Goal: Information Seeking & Learning: Check status

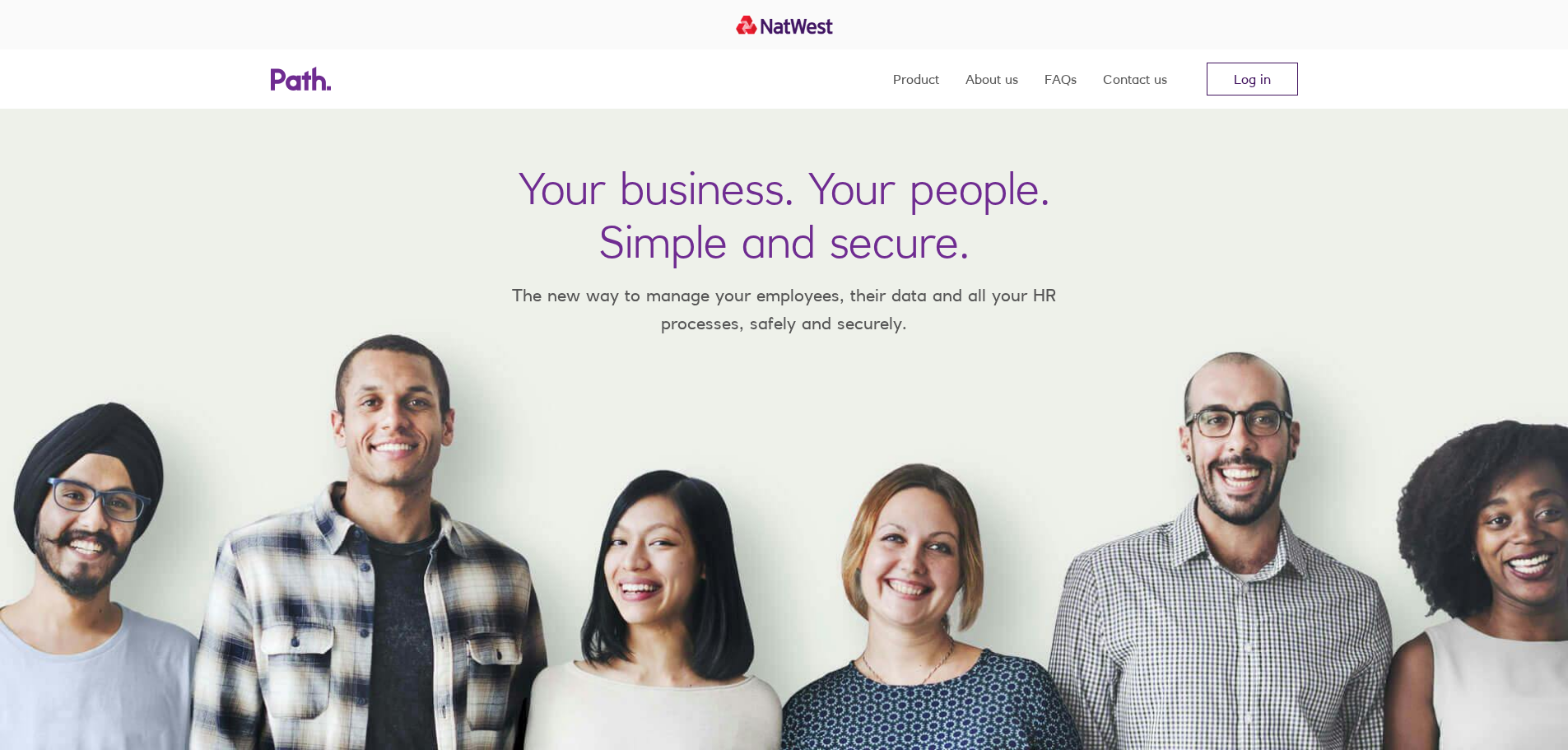
click at [1246, 81] on link "Log in" at bounding box center [1252, 79] width 91 height 33
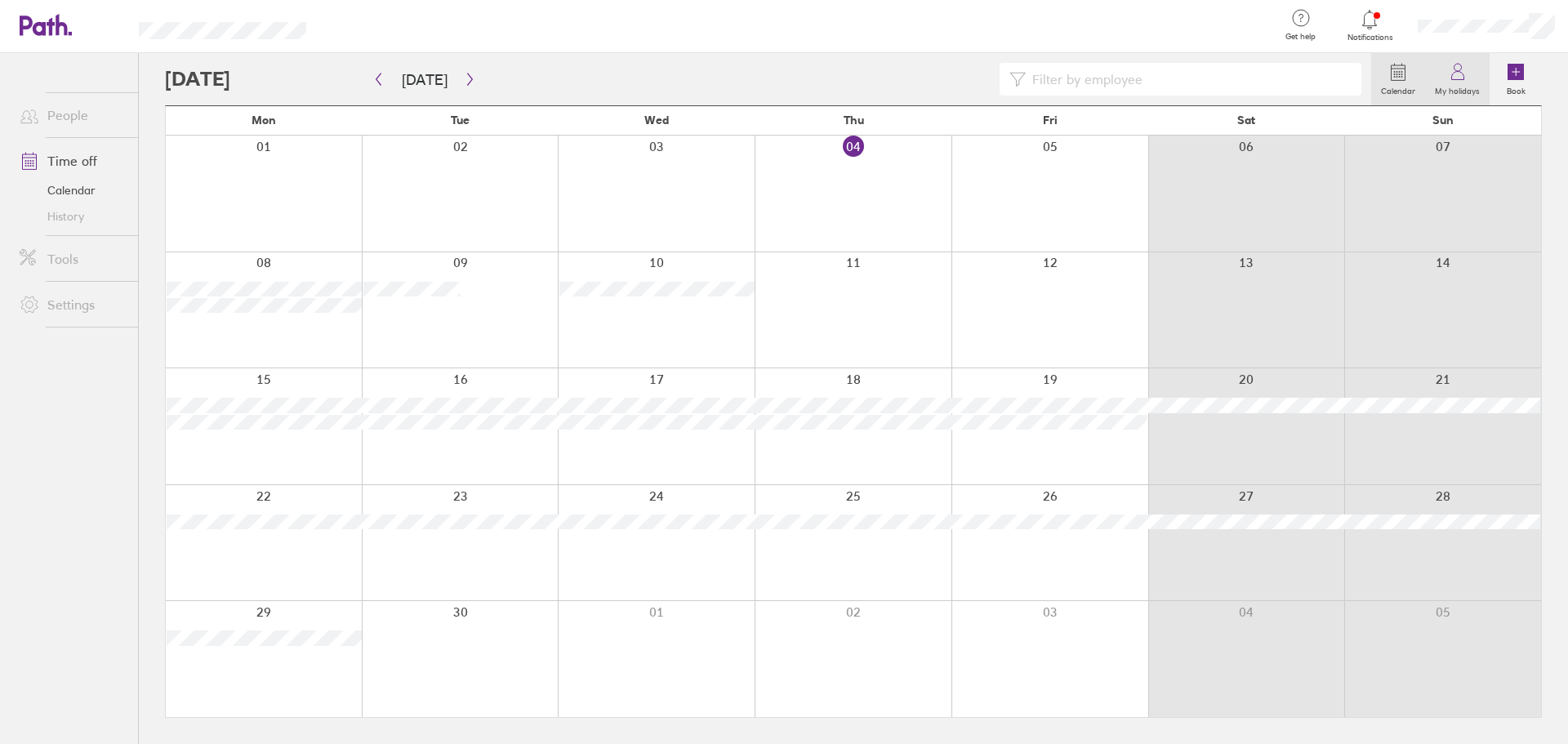
click at [1467, 79] on icon at bounding box center [1458, 72] width 20 height 20
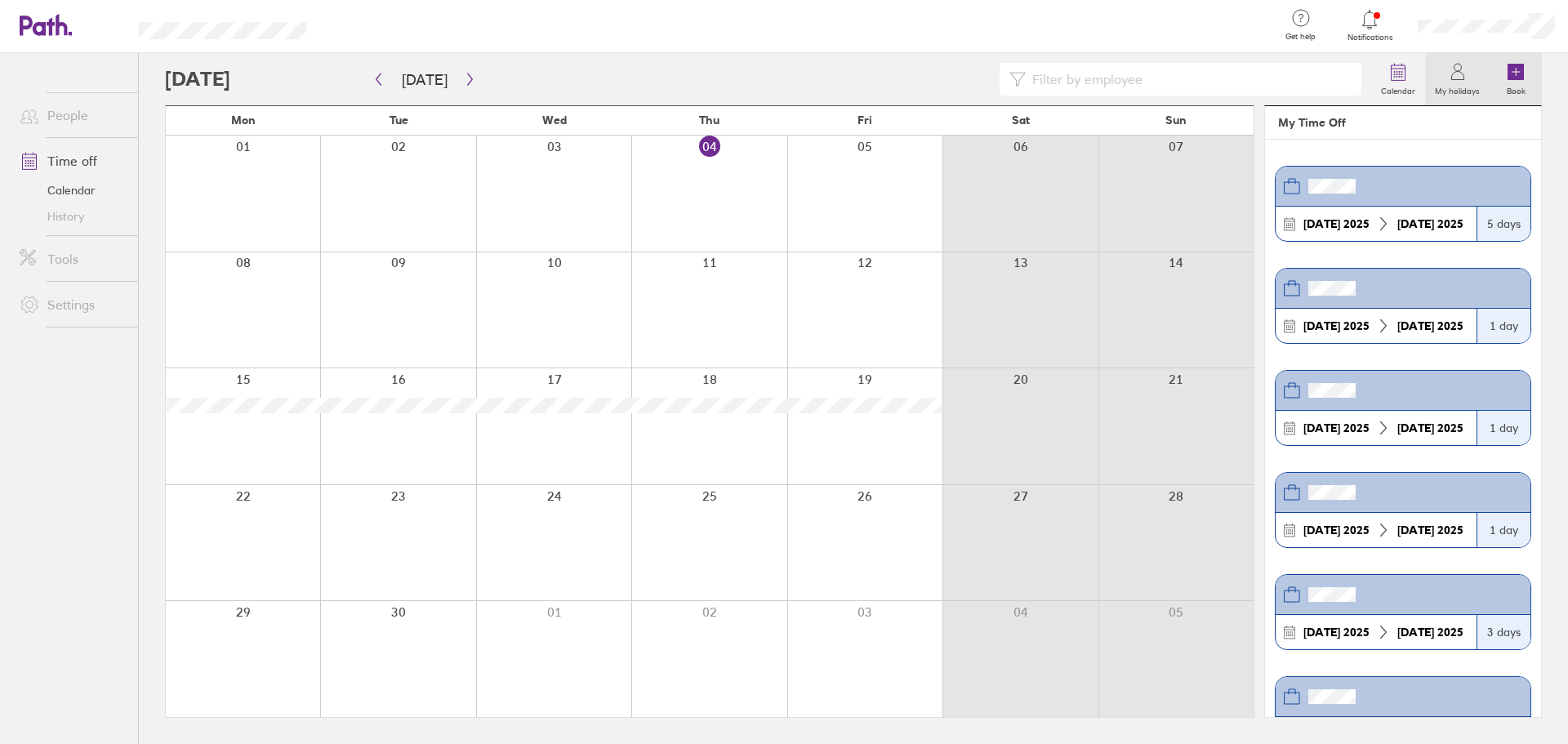
click at [1517, 79] on icon at bounding box center [1516, 72] width 16 height 16
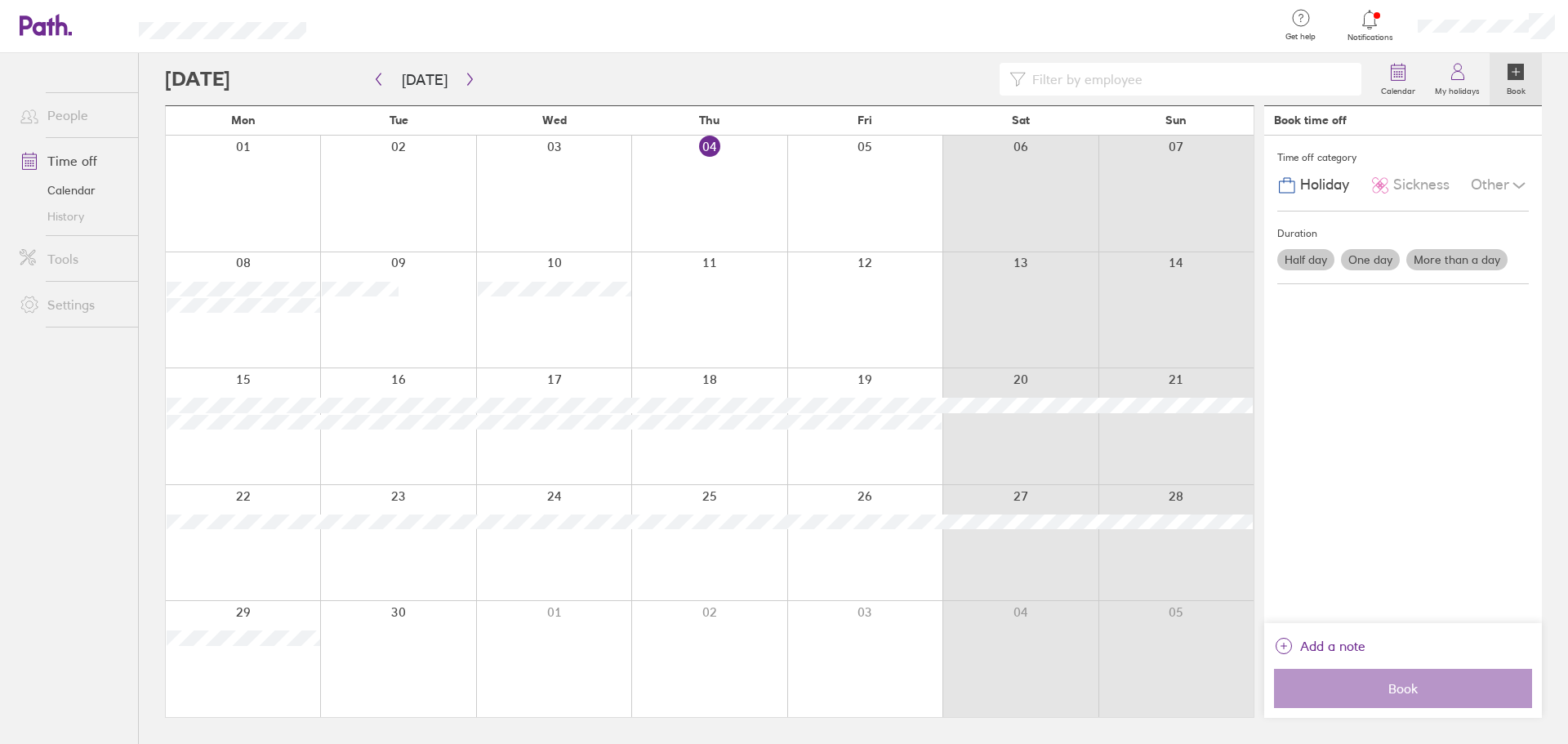
click at [741, 317] on div at bounding box center [709, 311] width 155 height 116
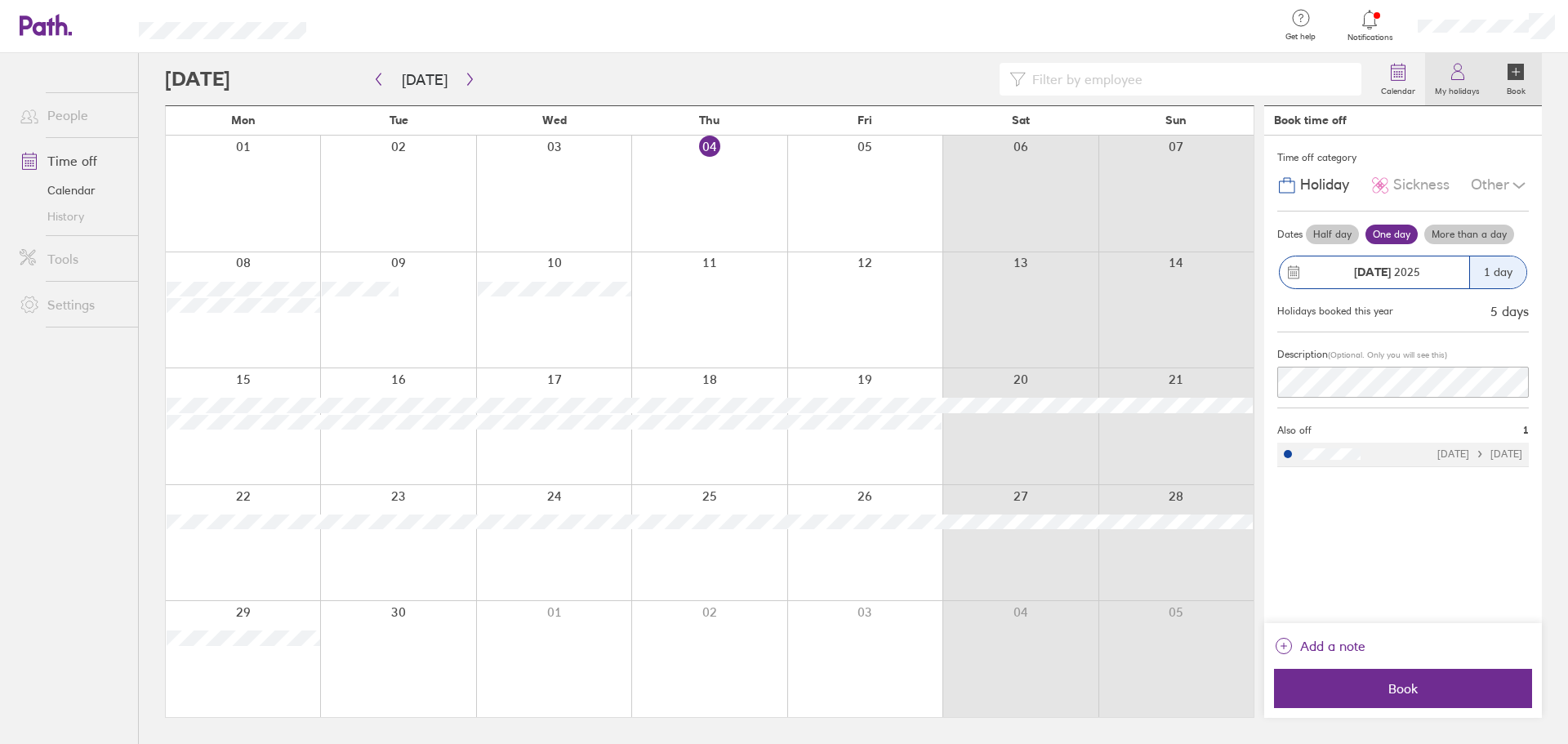
click at [1462, 82] on label "My holidays" at bounding box center [1457, 89] width 65 height 15
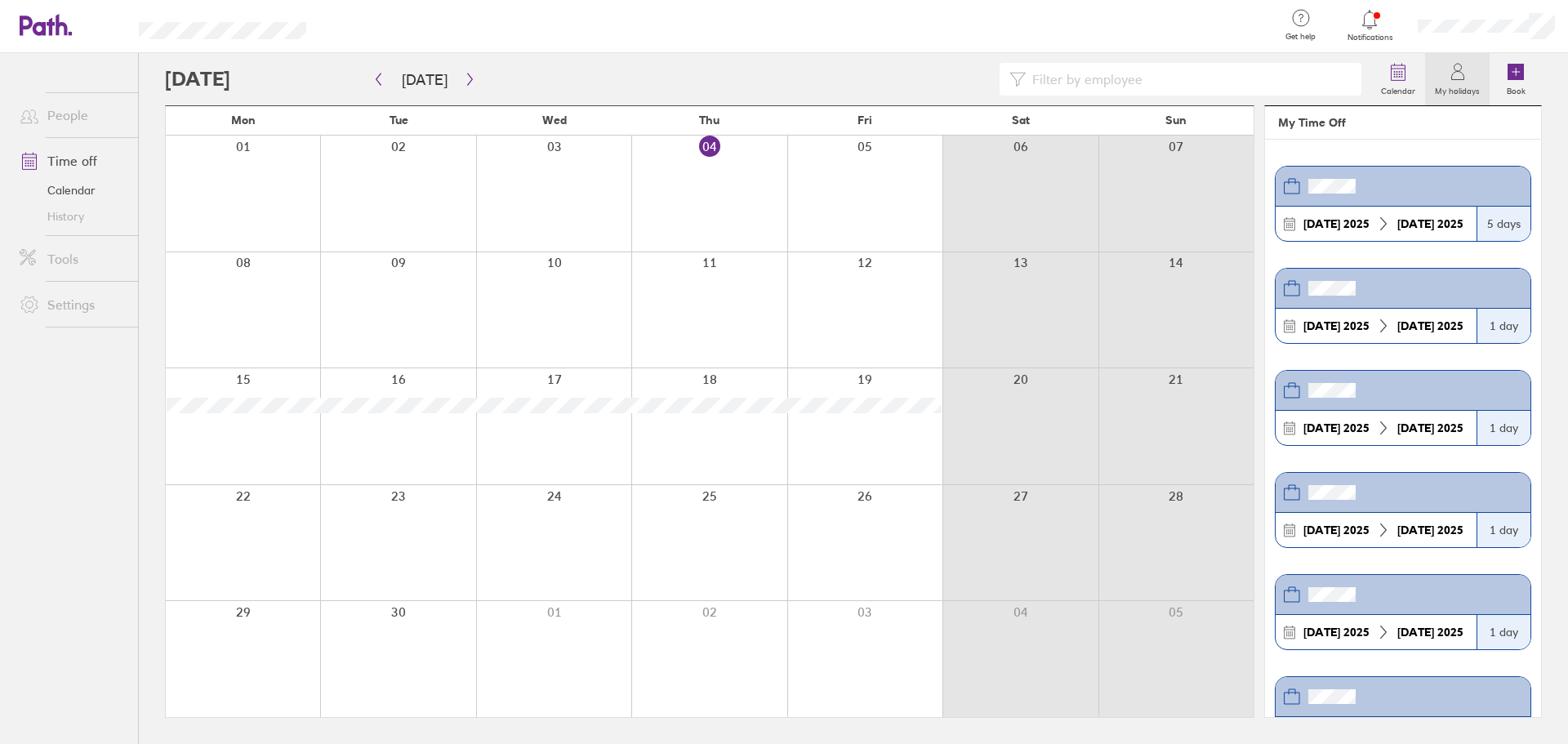
click at [65, 213] on link "History" at bounding box center [72, 217] width 132 height 26
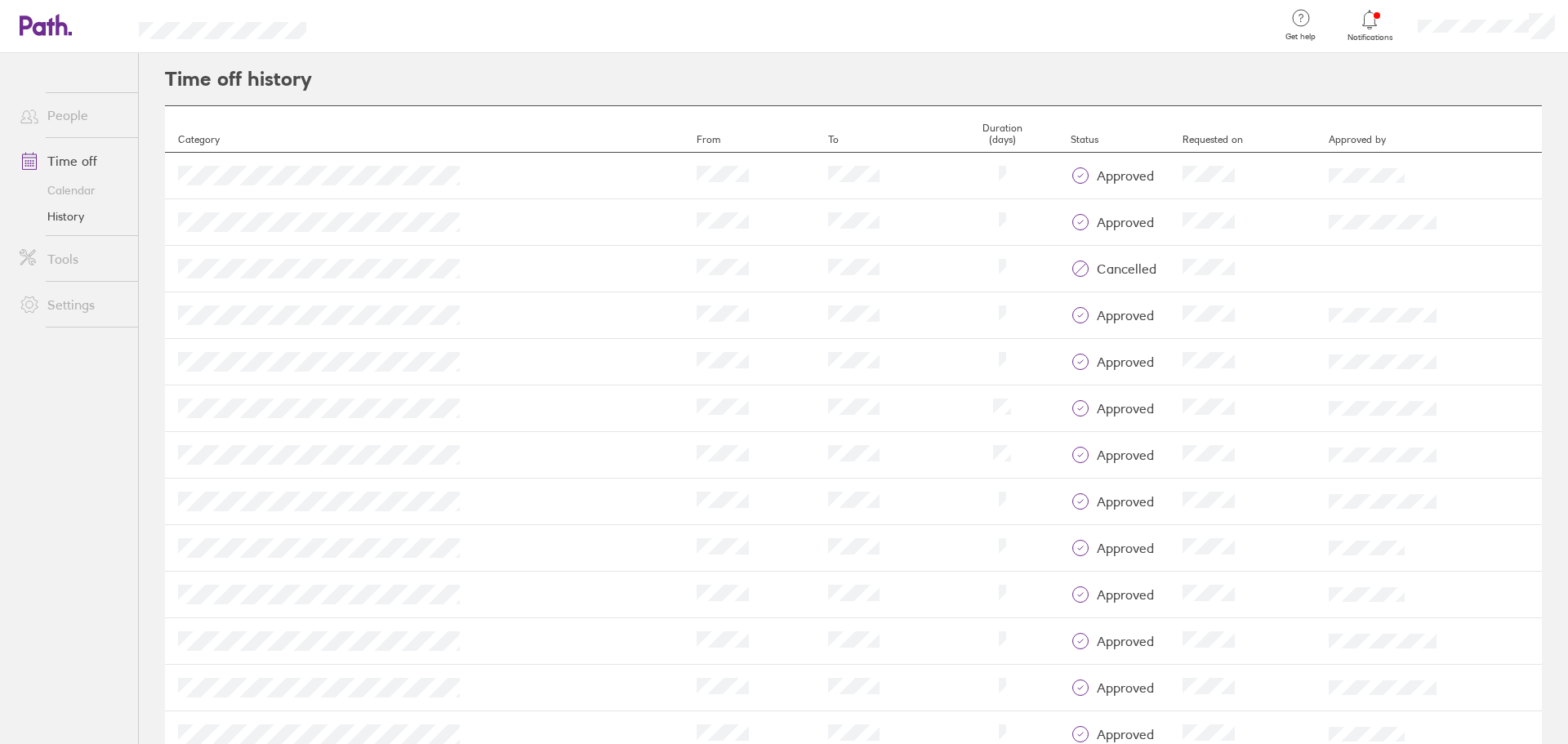
click at [68, 163] on link "Time off" at bounding box center [72, 161] width 132 height 33
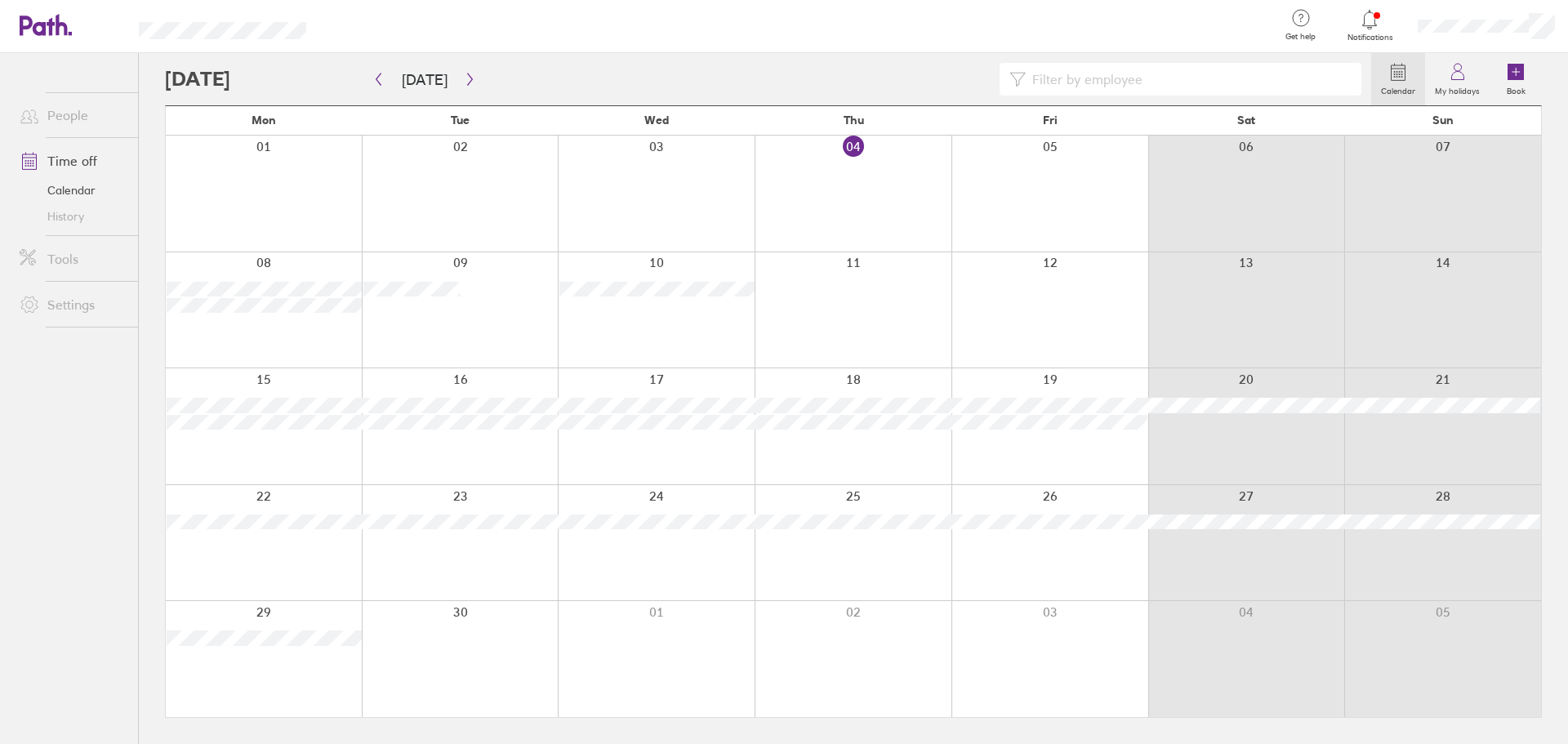
click at [1371, 28] on icon at bounding box center [1369, 20] width 20 height 20
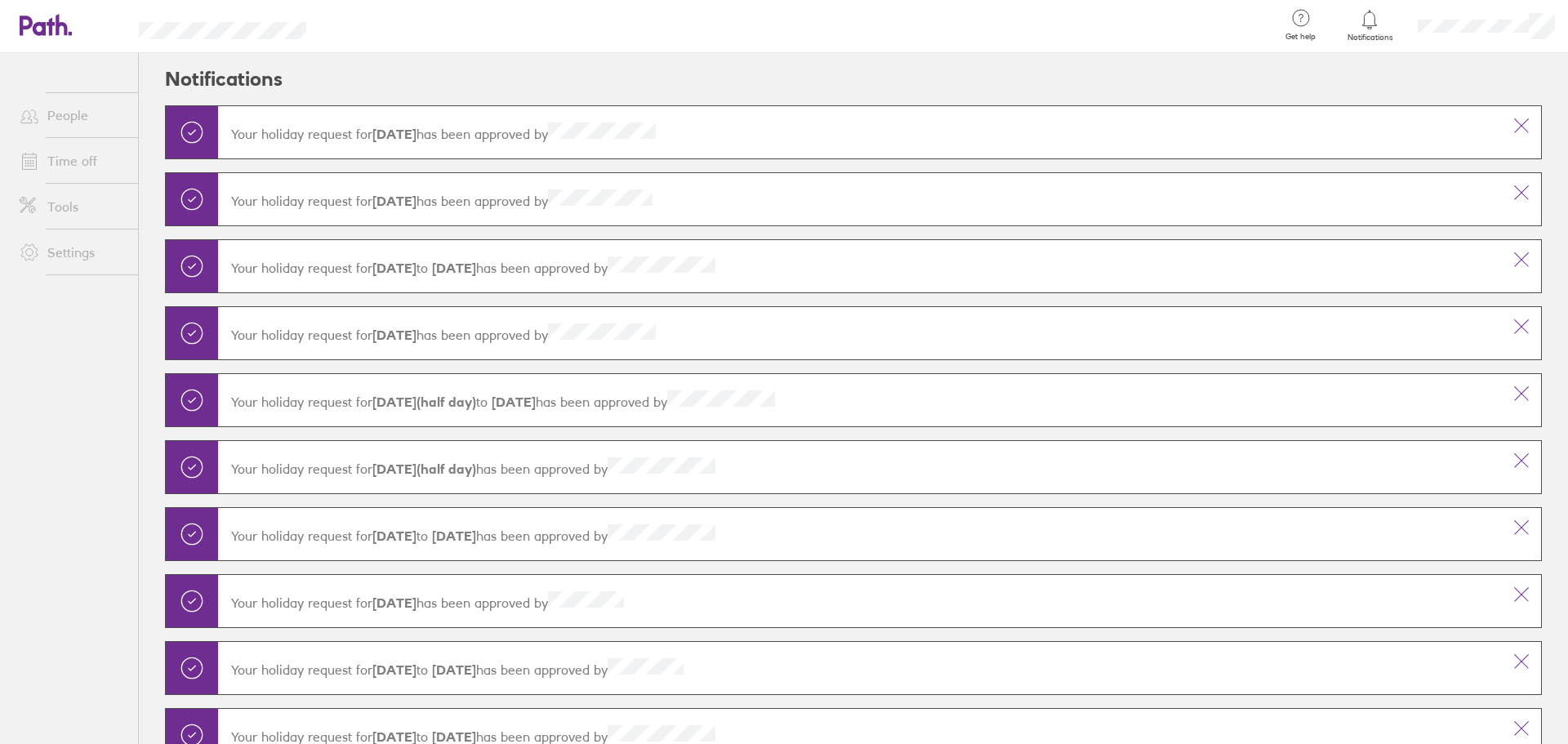
click at [69, 154] on link "Time off" at bounding box center [72, 161] width 132 height 33
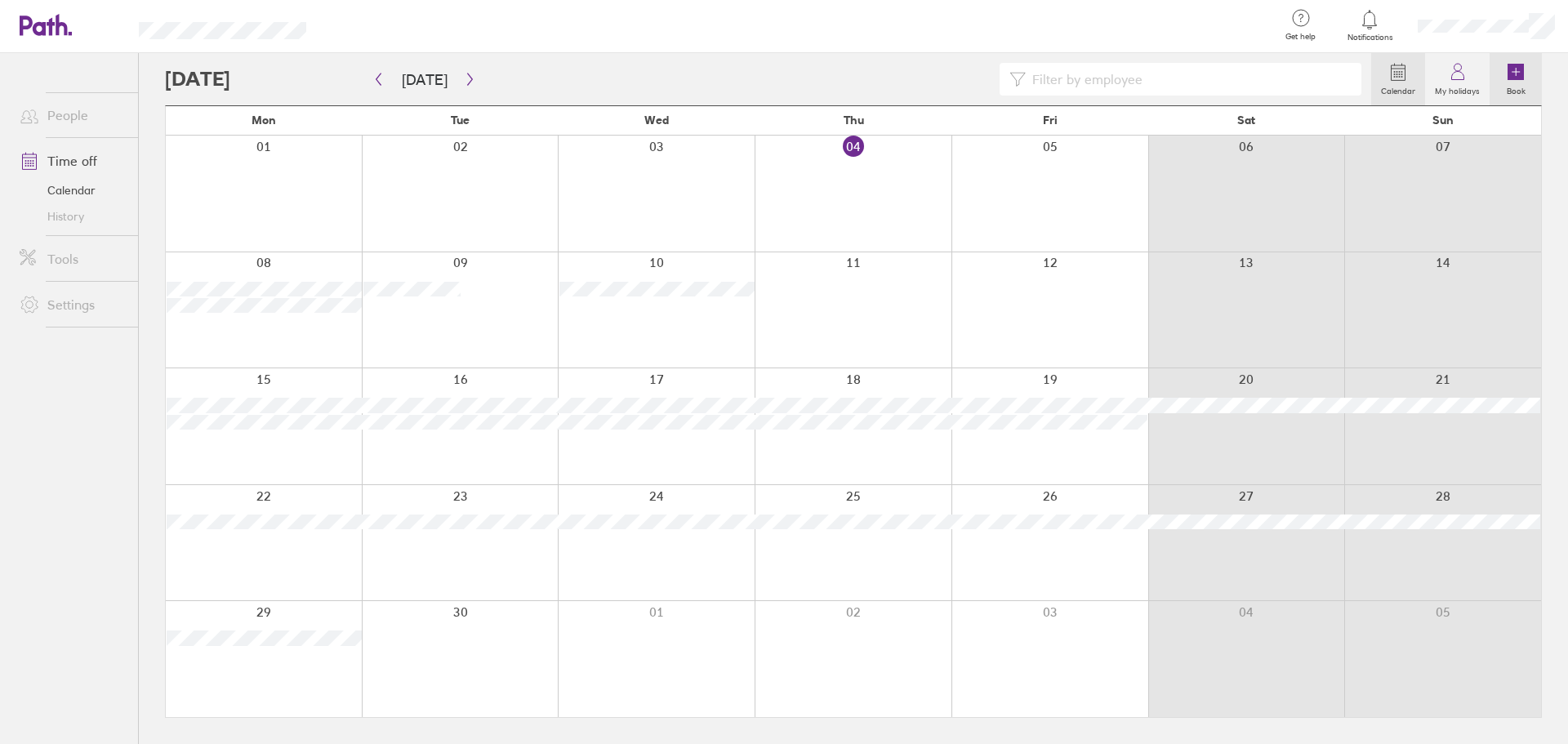
click at [1524, 74] on icon at bounding box center [1516, 72] width 16 height 16
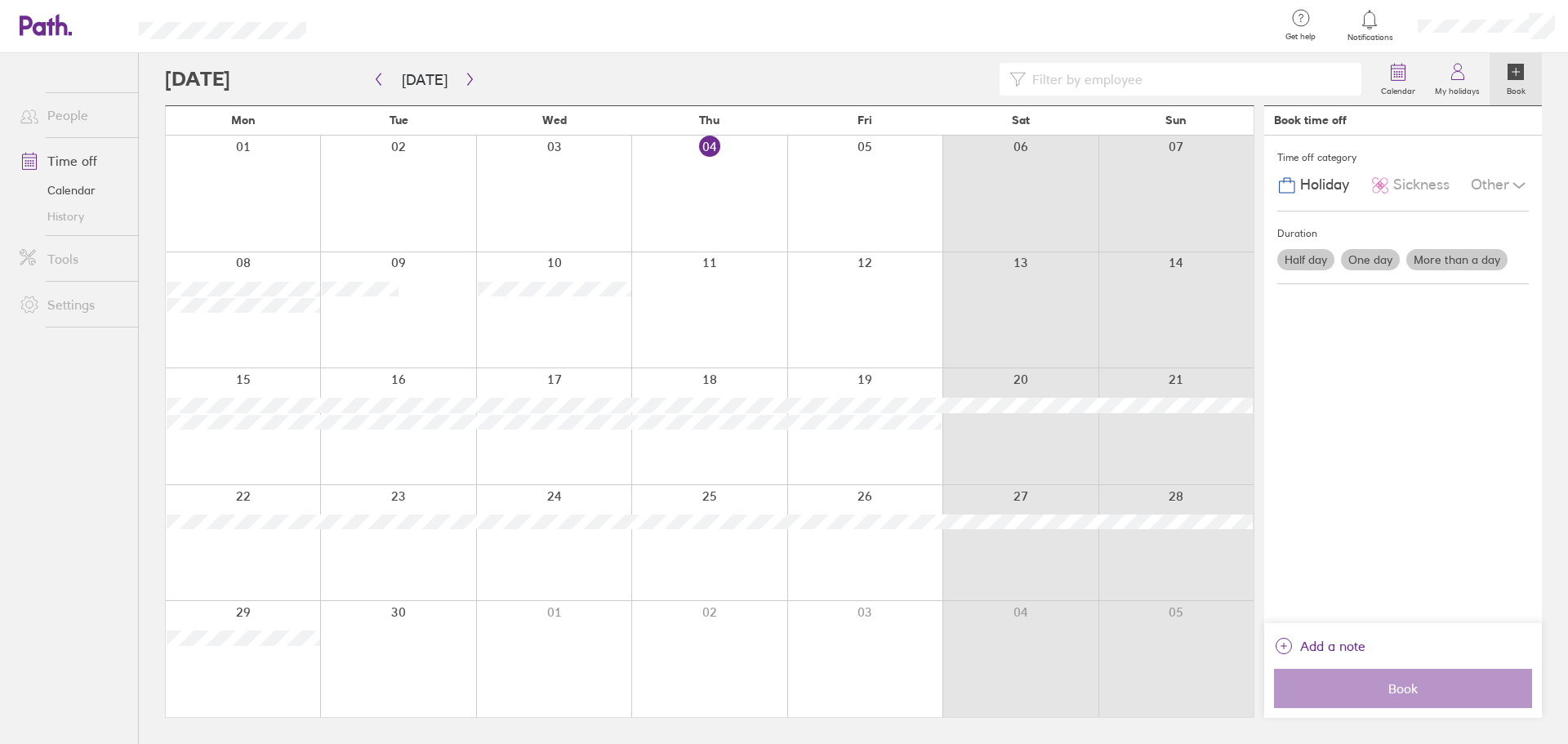
click at [701, 301] on div at bounding box center [709, 311] width 155 height 116
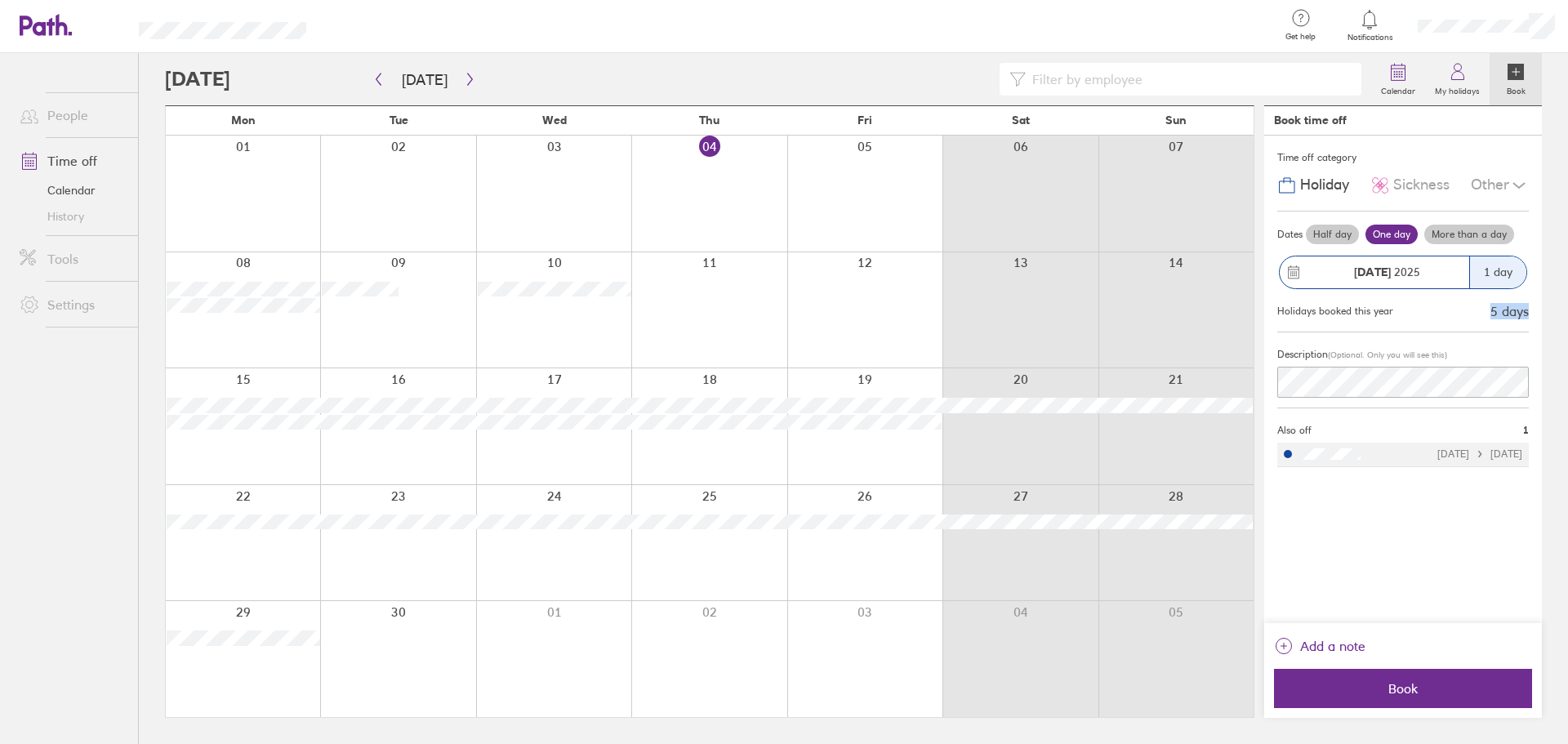
drag, startPoint x: 1490, startPoint y: 312, endPoint x: 1530, endPoint y: 311, distance: 40.0
click at [1530, 311] on div "Time off category Holiday Sickness Other Dates Half day One day More than a day…" at bounding box center [1403, 379] width 278 height 487
click at [1530, 324] on div "Time off category Holiday Sickness Other Dates Half day One day More than a day…" at bounding box center [1403, 379] width 278 height 487
click at [1399, 82] on label "Calendar" at bounding box center [1398, 89] width 54 height 15
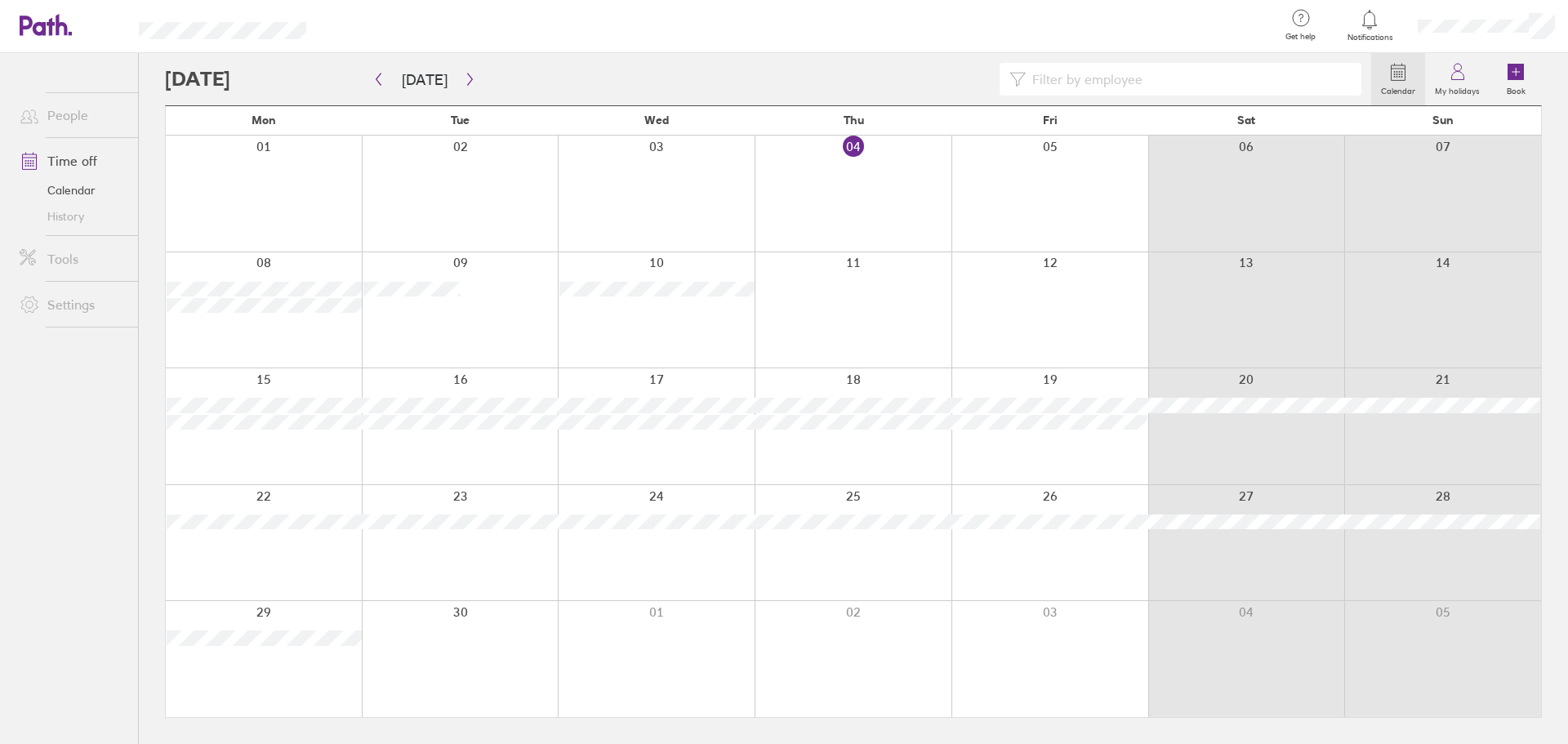
click at [63, 208] on link "History" at bounding box center [72, 217] width 132 height 26
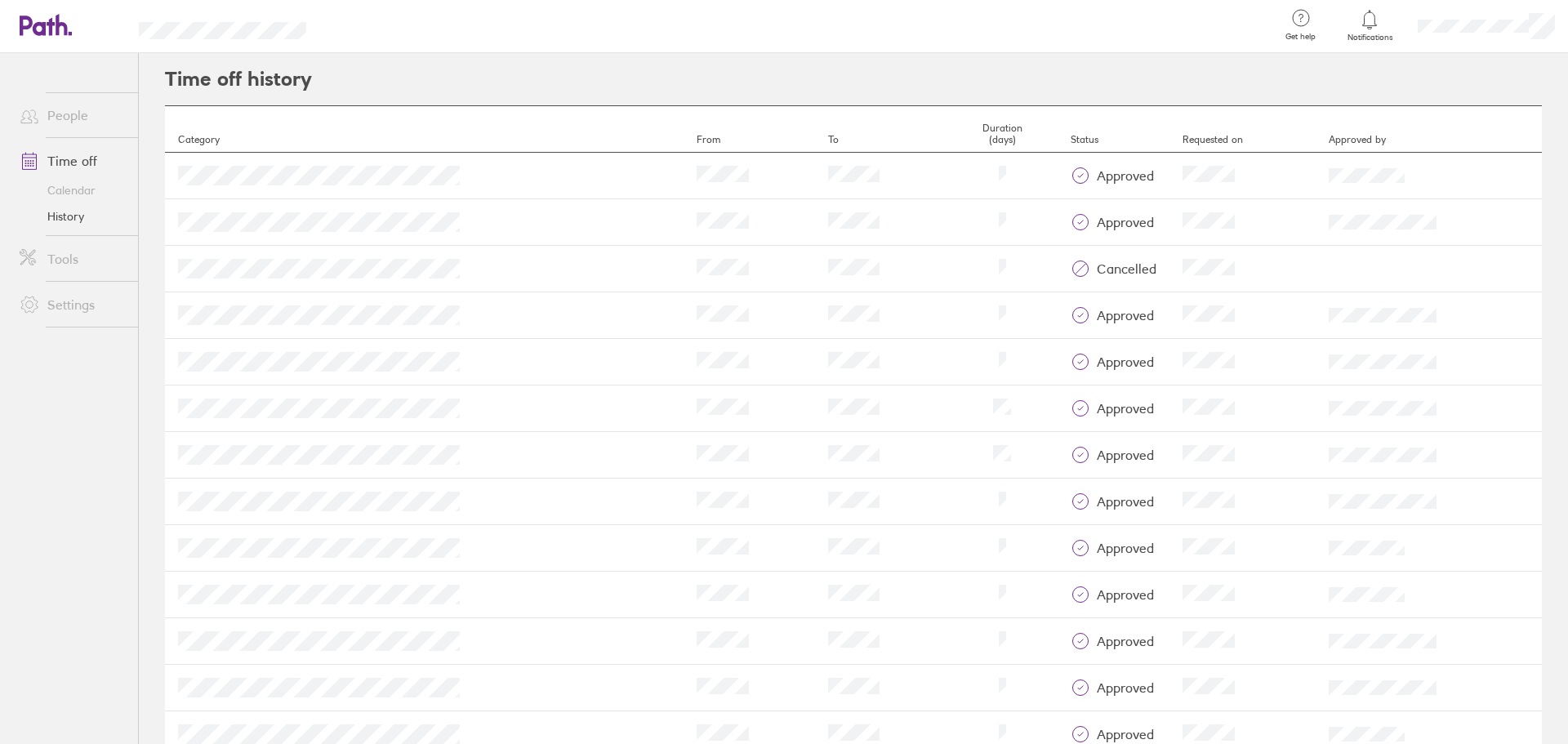
click at [63, 118] on link "People" at bounding box center [72, 115] width 132 height 33
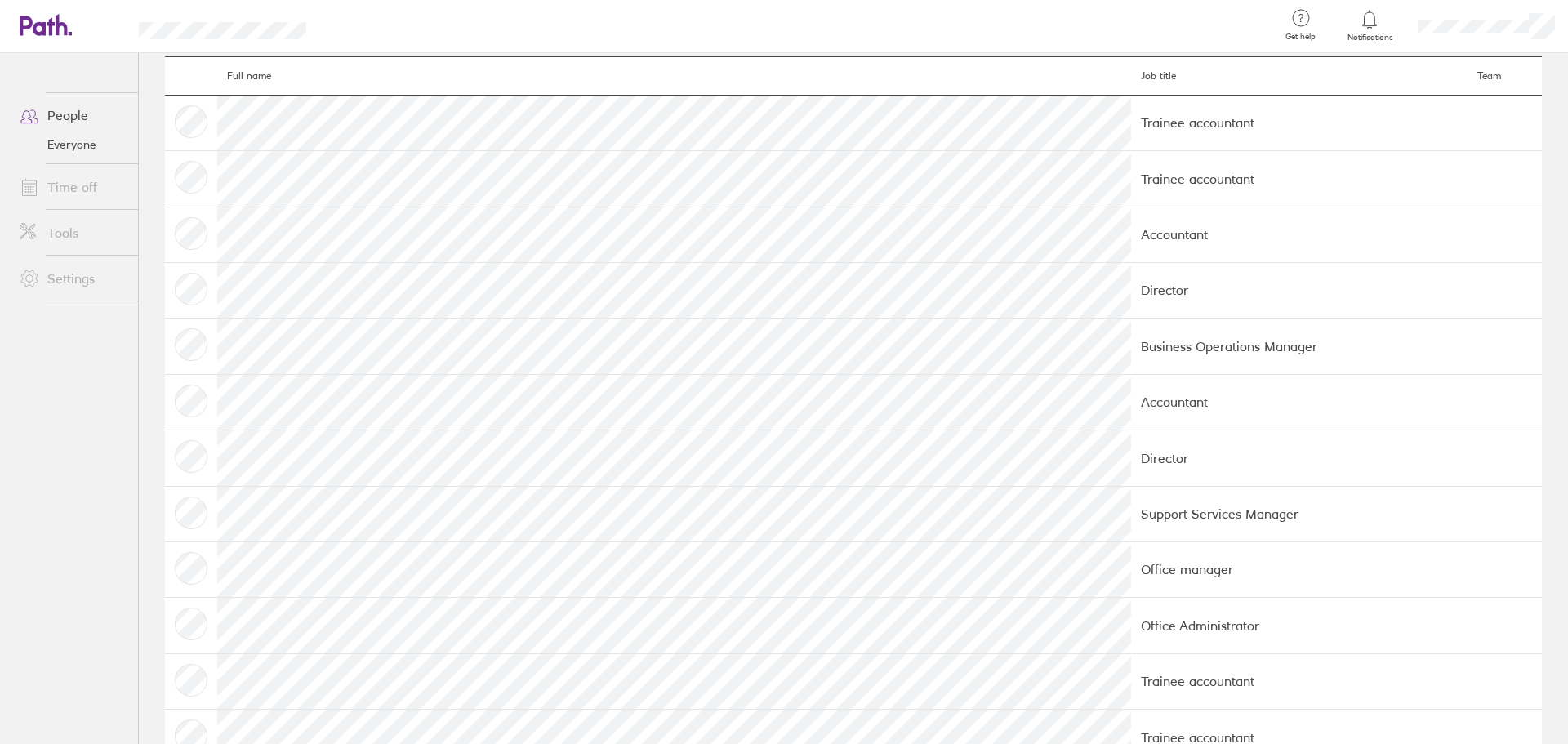
scroll to position [96, 0]
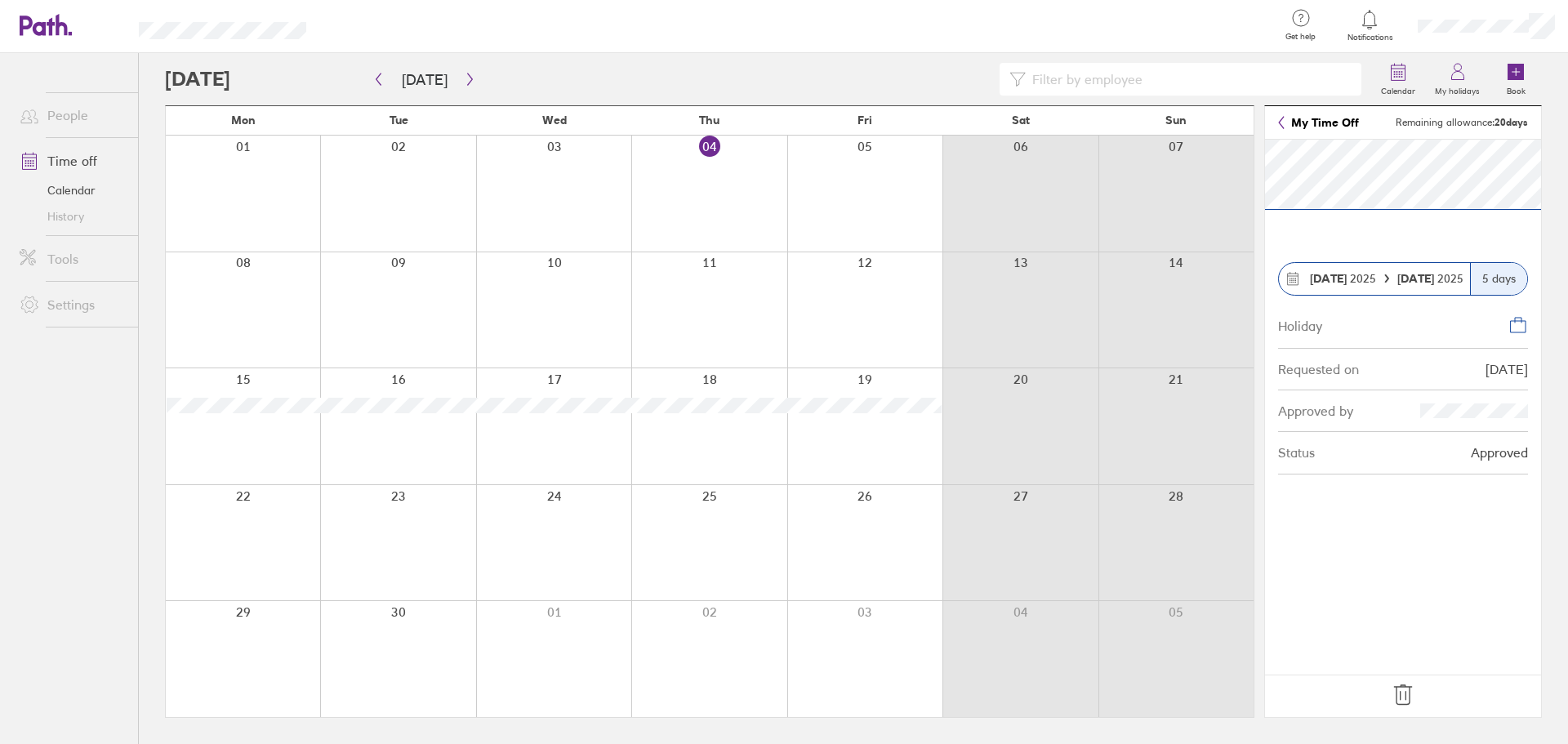
click at [74, 220] on link "History" at bounding box center [72, 217] width 132 height 26
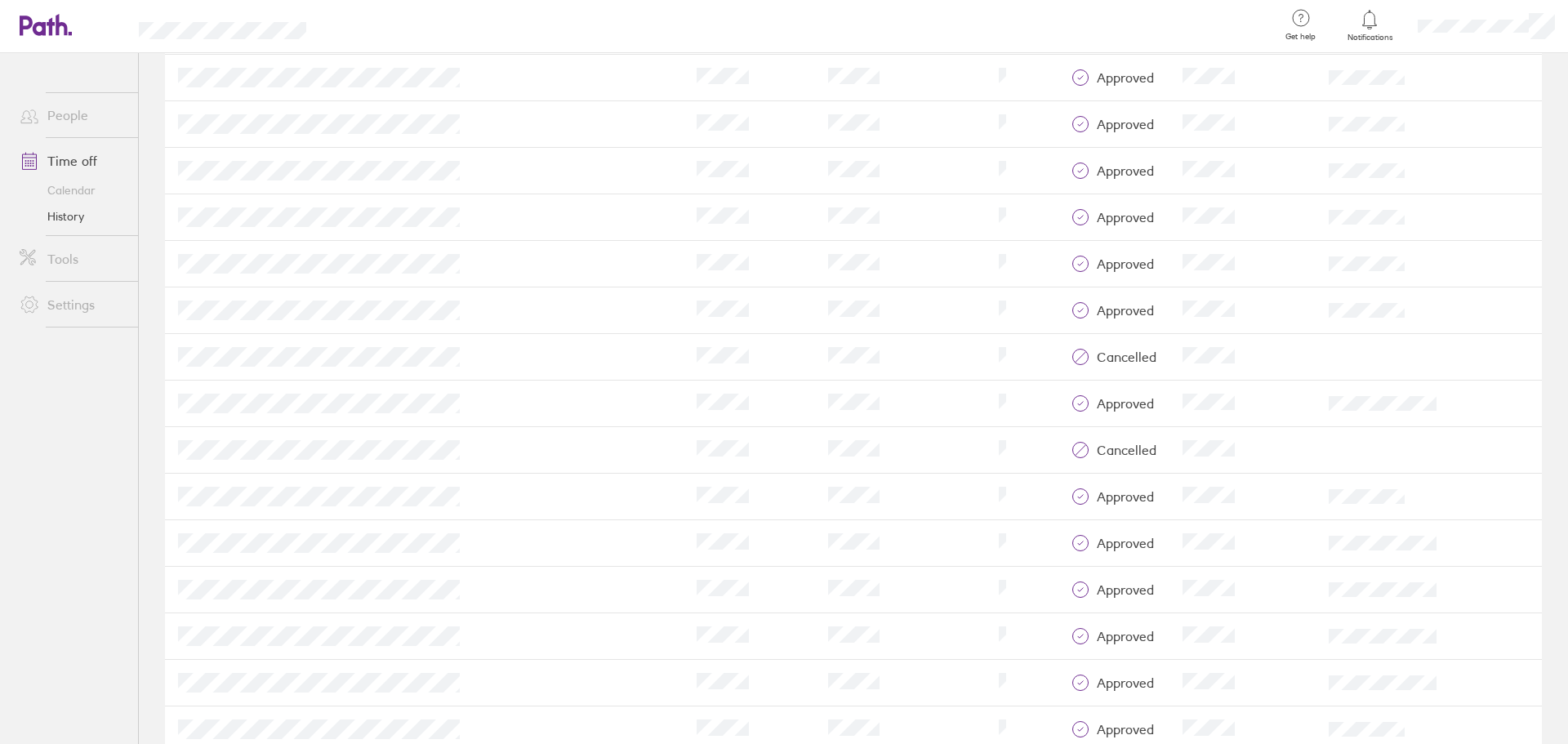
scroll to position [397, 0]
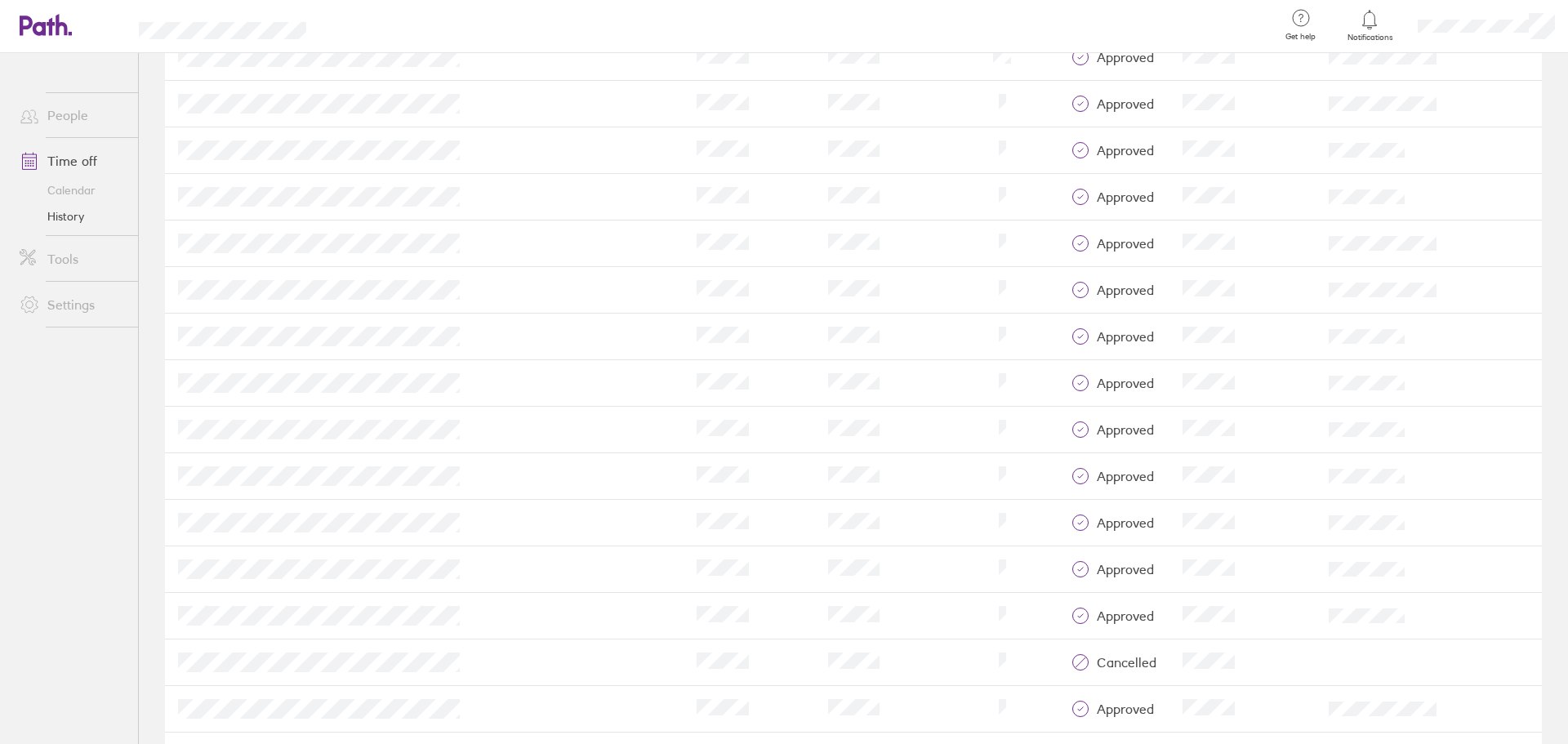
click at [63, 114] on link "People" at bounding box center [72, 115] width 132 height 33
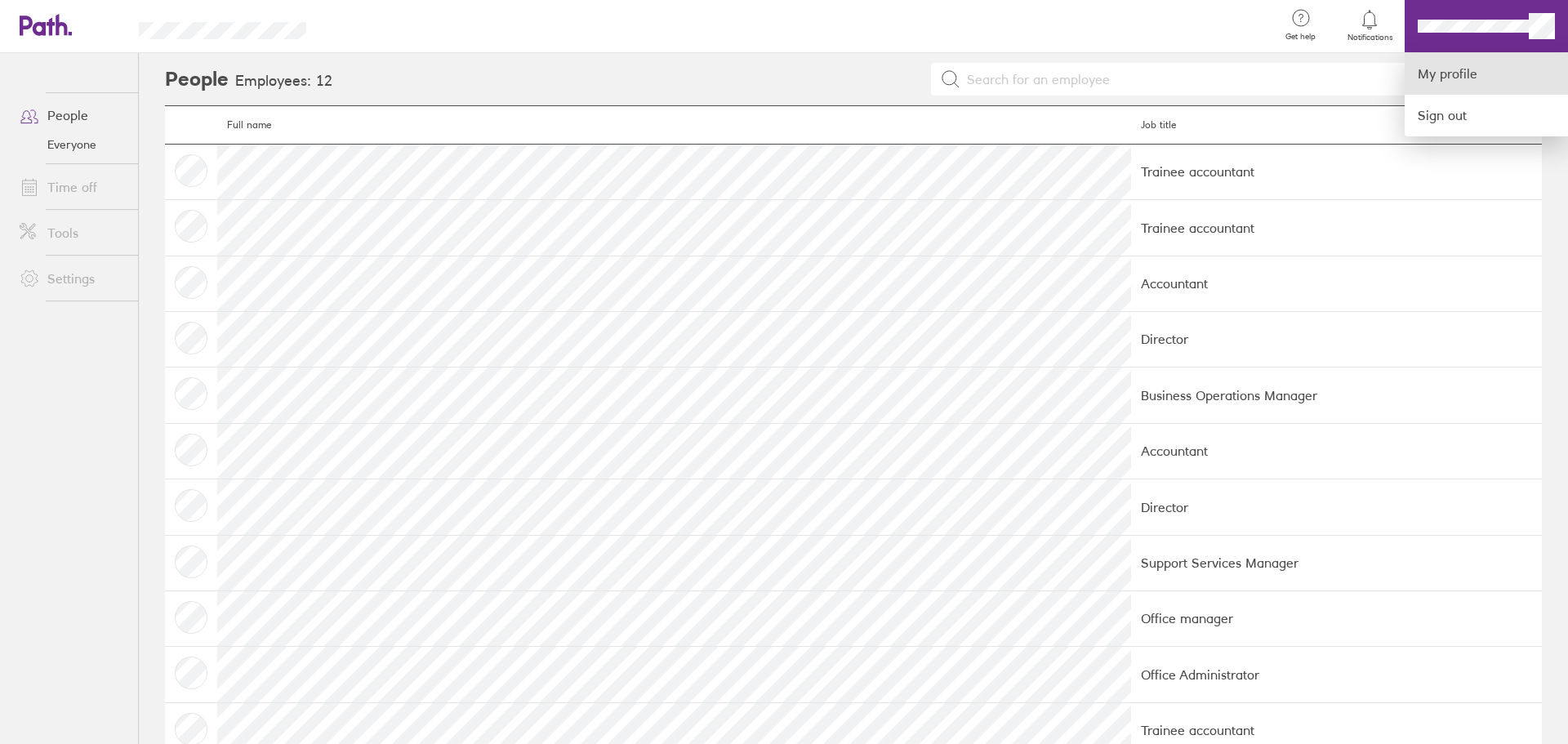
click at [1481, 74] on link "My profile" at bounding box center [1486, 74] width 164 height 42
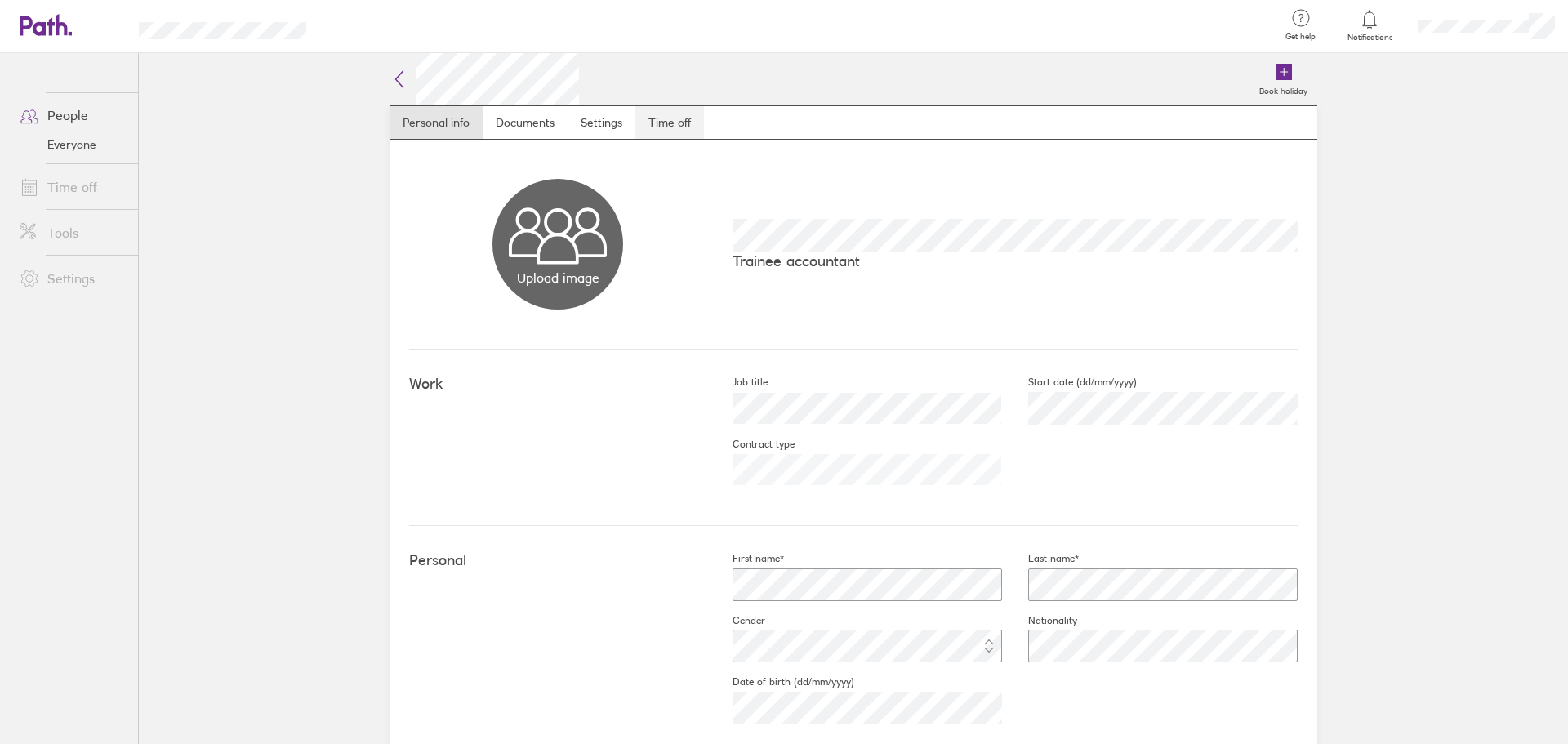
click at [649, 116] on link "Time off" at bounding box center [670, 123] width 69 height 33
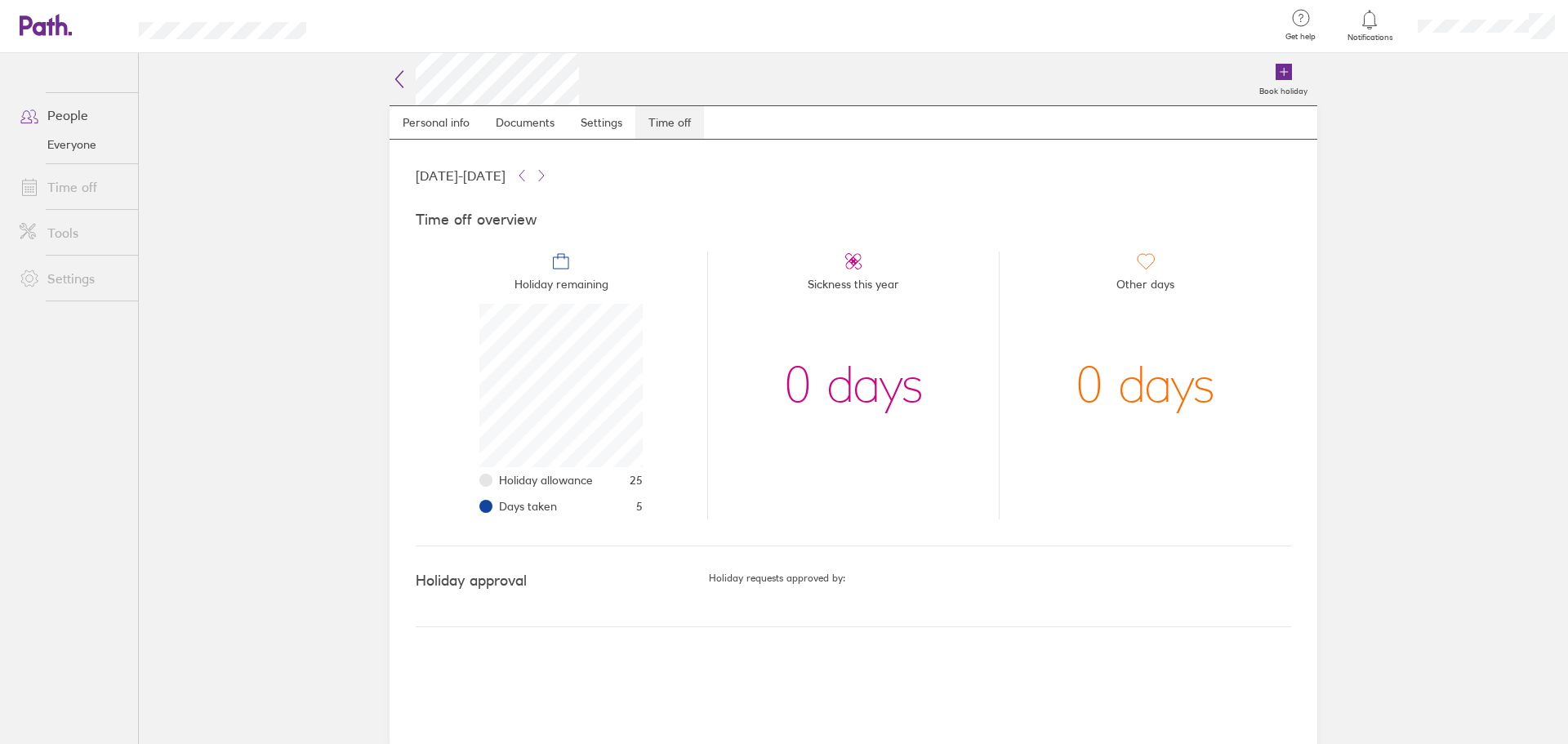
scroll to position [164, 164]
drag, startPoint x: 603, startPoint y: 482, endPoint x: 565, endPoint y: 489, distance: 38.6
click at [538, 484] on li "Holiday allowance 25" at bounding box center [571, 480] width 144 height 26
click at [581, 493] on li "Days taken 5" at bounding box center [571, 506] width 144 height 26
click at [528, 174] on icon at bounding box center [522, 176] width 13 height 13
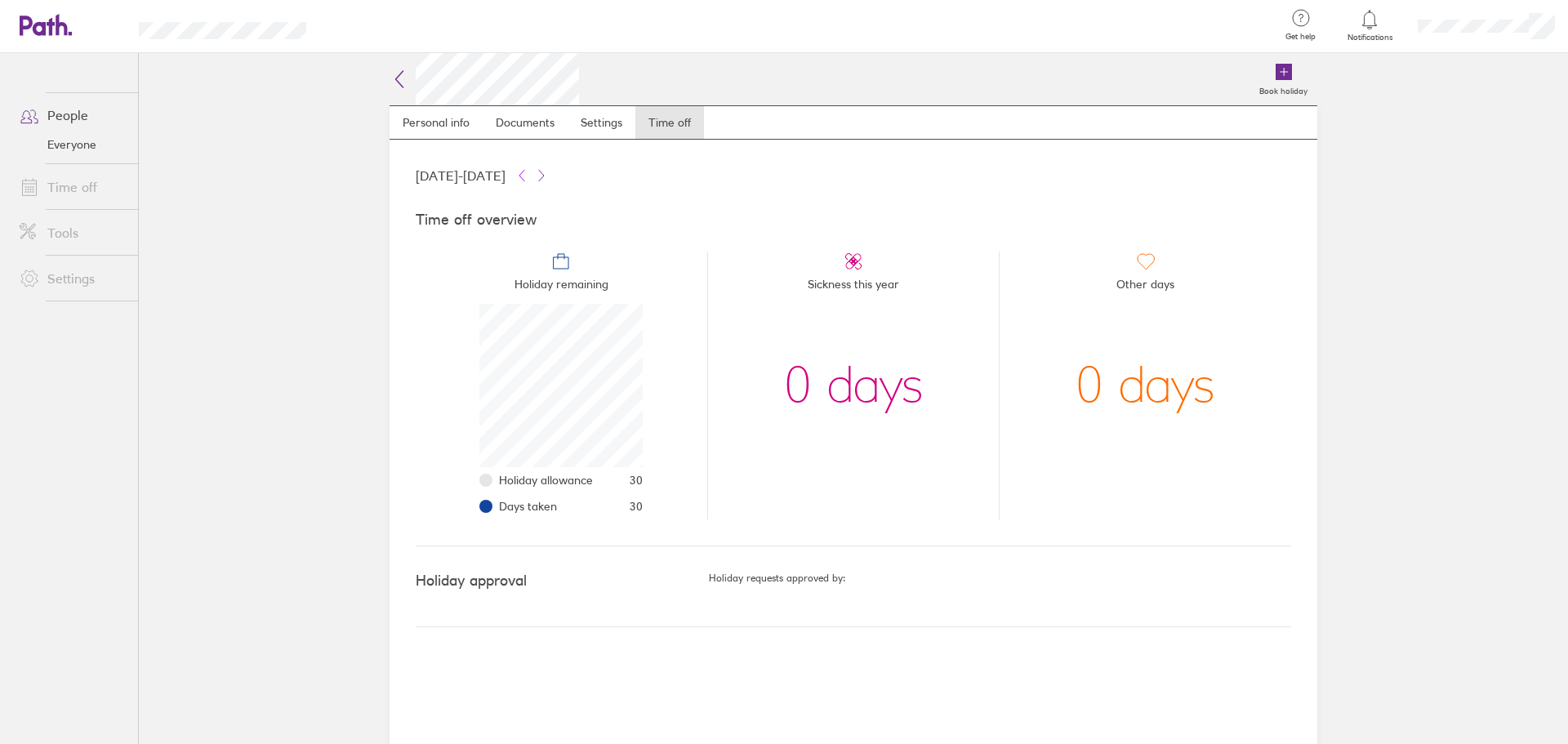
click at [528, 174] on icon at bounding box center [522, 176] width 13 height 13
click at [548, 175] on icon at bounding box center [541, 176] width 13 height 13
click at [399, 76] on icon at bounding box center [399, 79] width 7 height 16
